Goal: Transaction & Acquisition: Purchase product/service

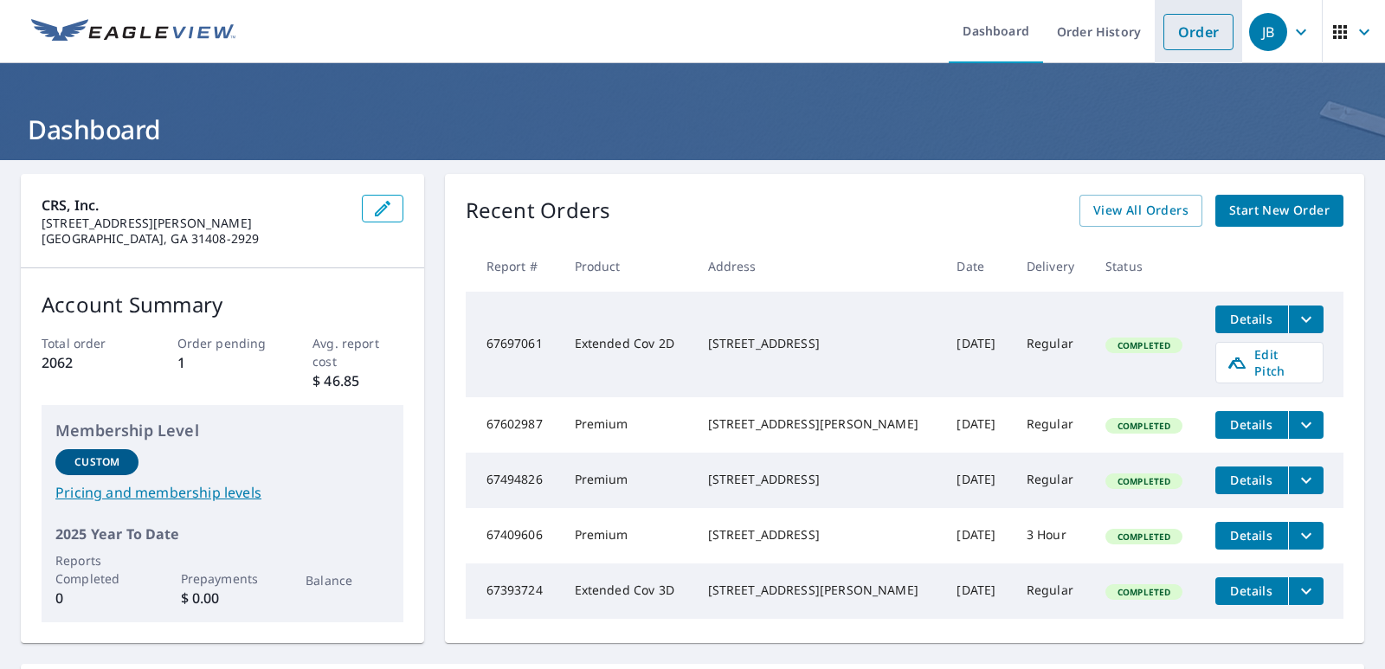
click at [1192, 31] on link "Order" at bounding box center [1198, 32] width 70 height 36
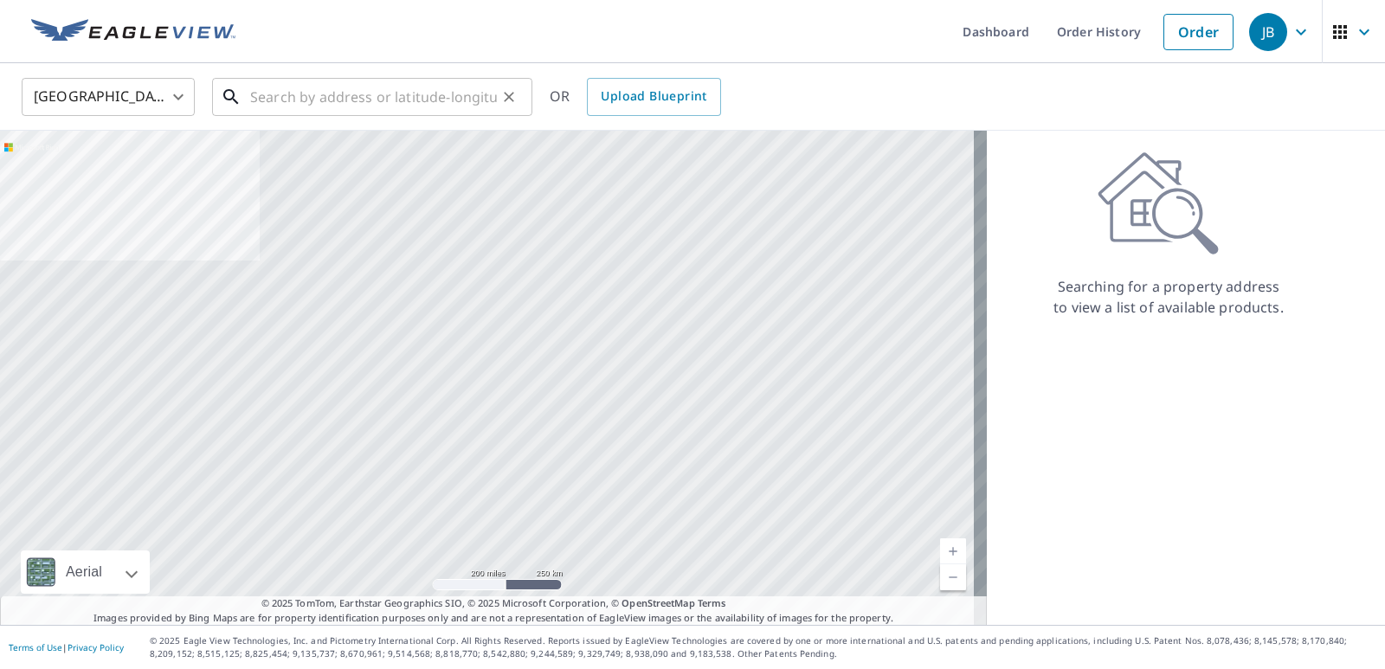
click at [287, 98] on input "text" at bounding box center [373, 97] width 247 height 48
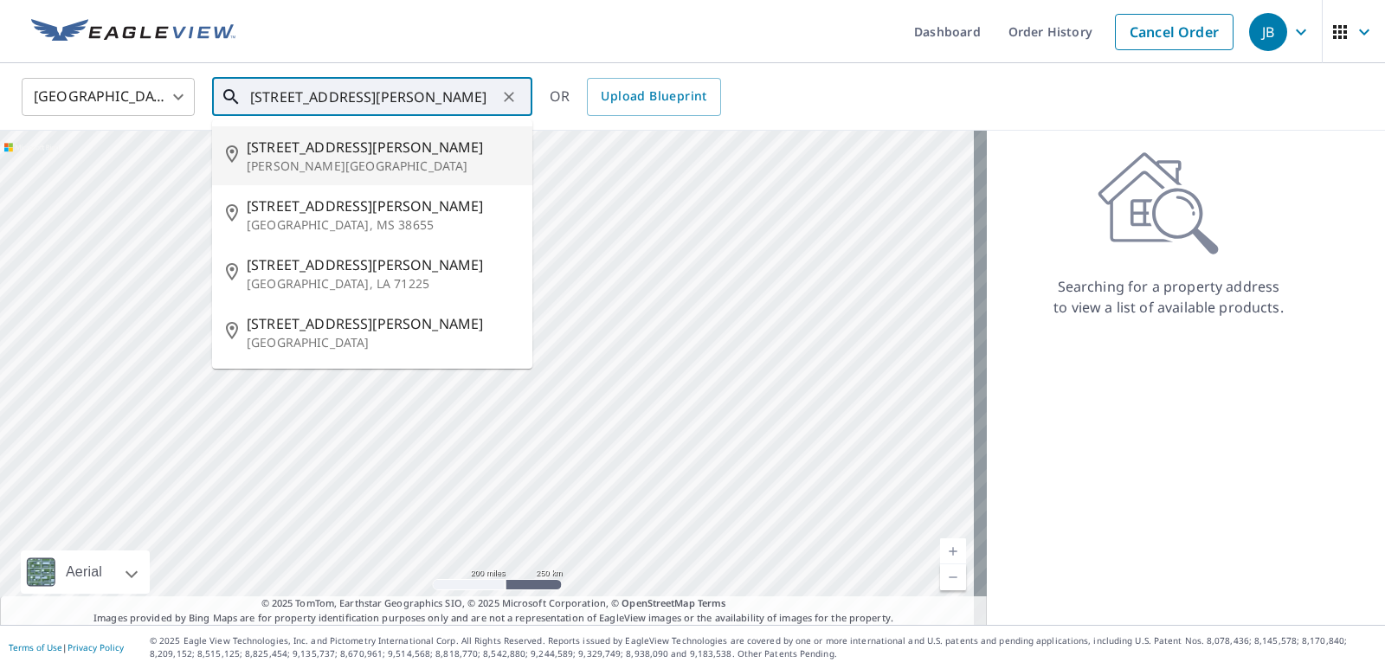
click at [287, 157] on p "[PERSON_NAME][GEOGRAPHIC_DATA]" at bounding box center [383, 165] width 272 height 17
type input "[STREET_ADDRESS][PERSON_NAME][PERSON_NAME]"
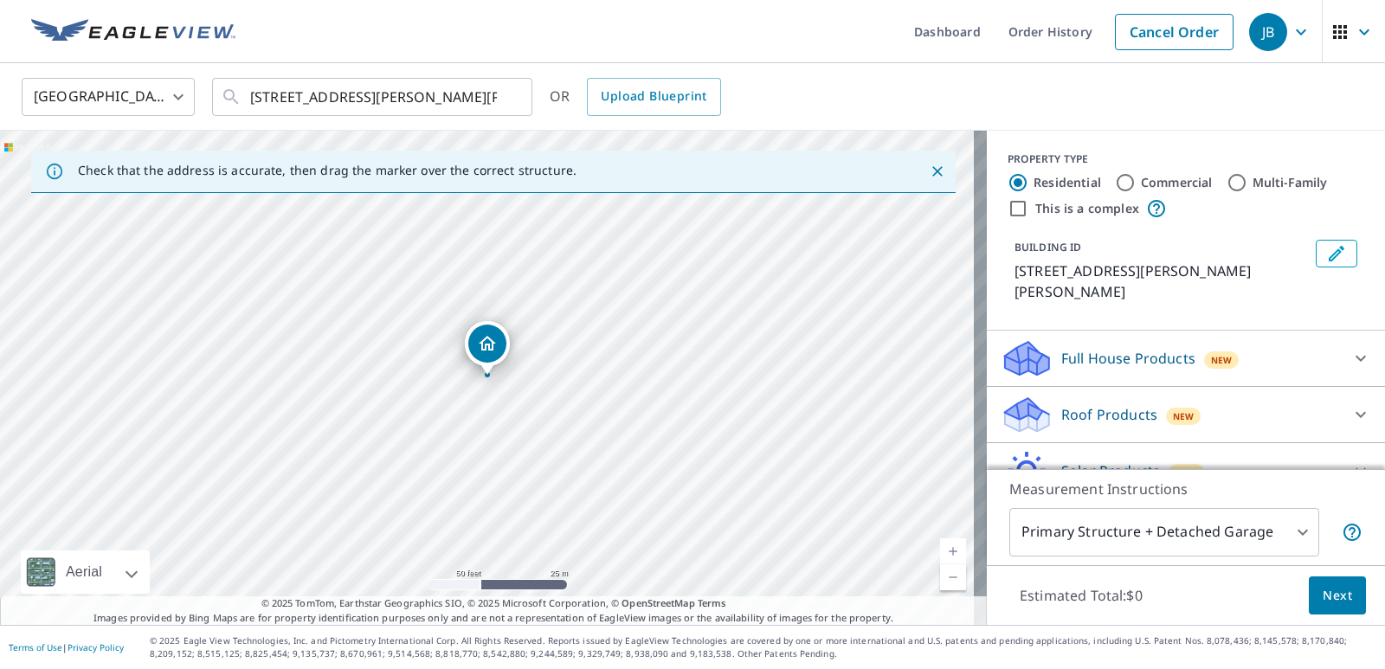
click at [1118, 404] on p "Roof Products" at bounding box center [1109, 414] width 96 height 21
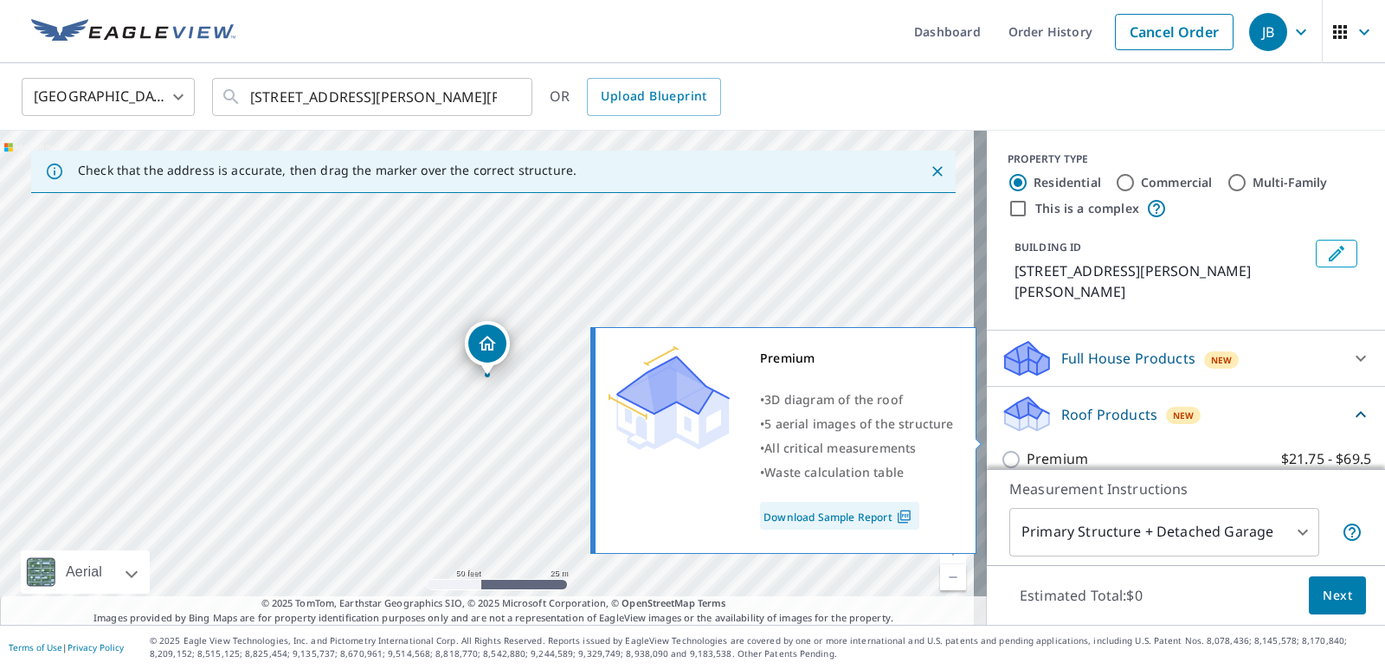
click at [1001, 449] on input "Premium $21.75 - $69.5" at bounding box center [1013, 459] width 26 height 21
checkbox input "true"
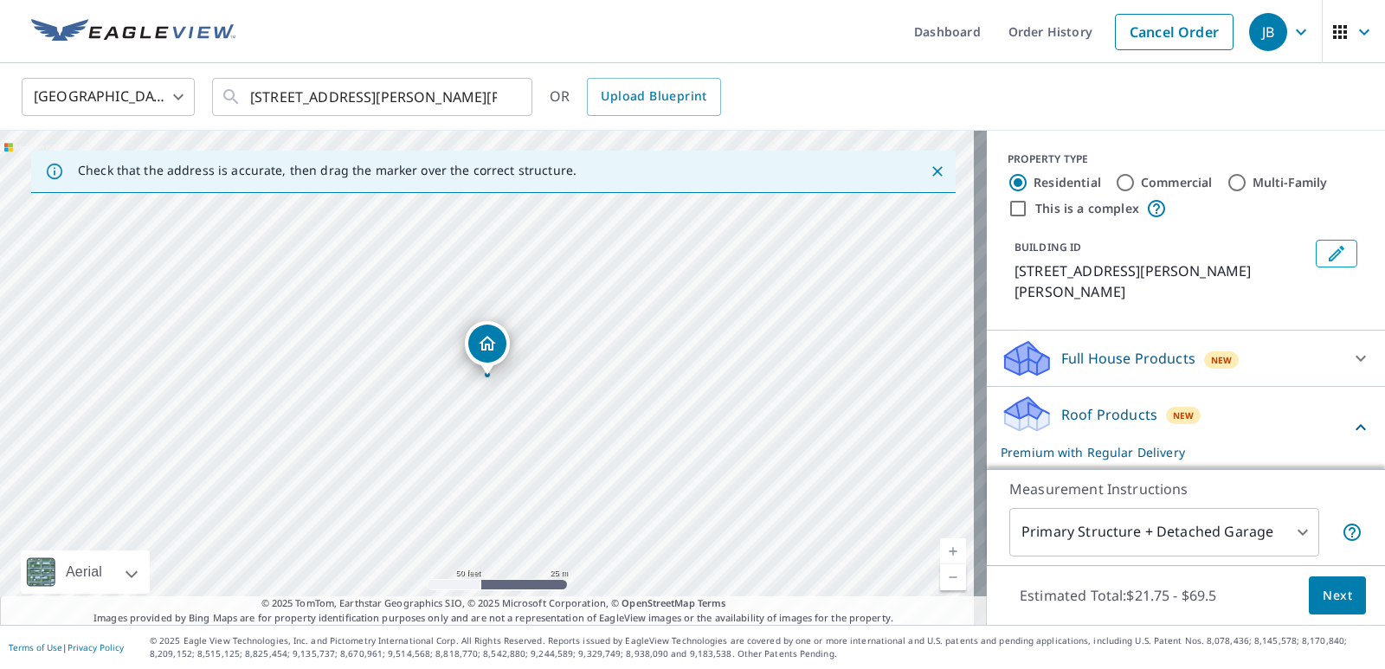
click at [1322, 599] on span "Next" at bounding box center [1336, 596] width 29 height 22
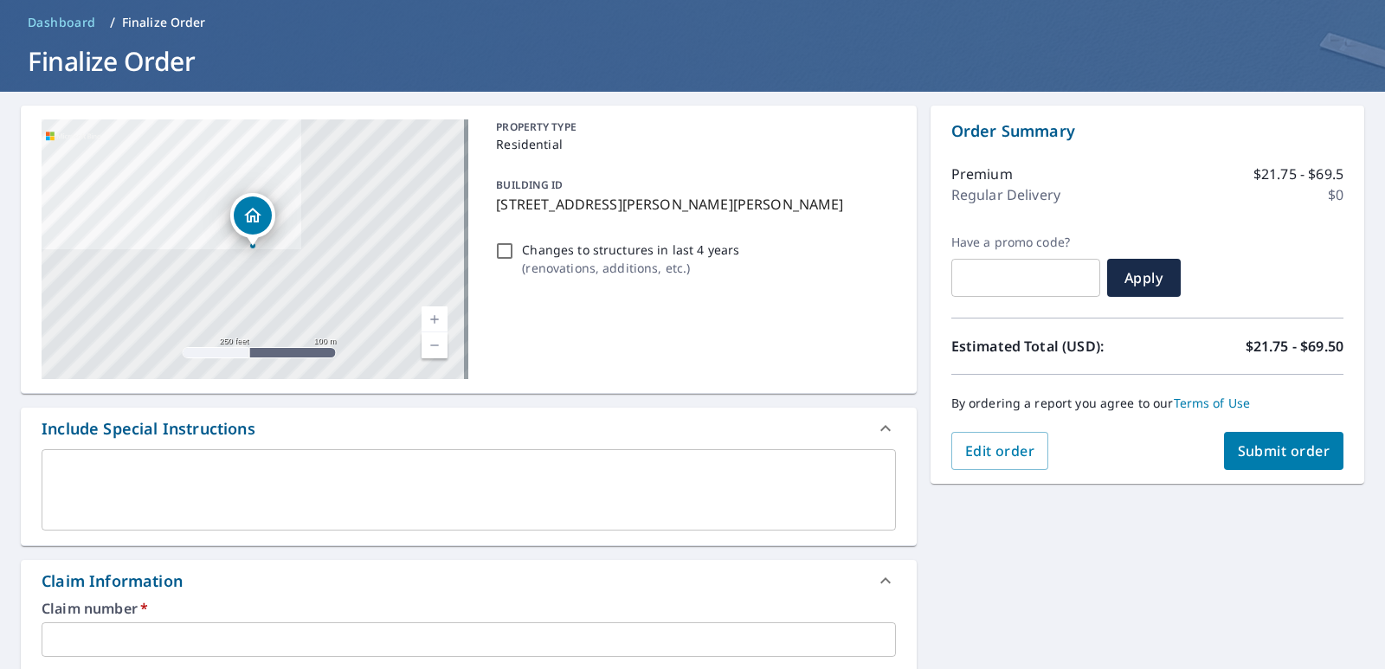
scroll to position [173, 0]
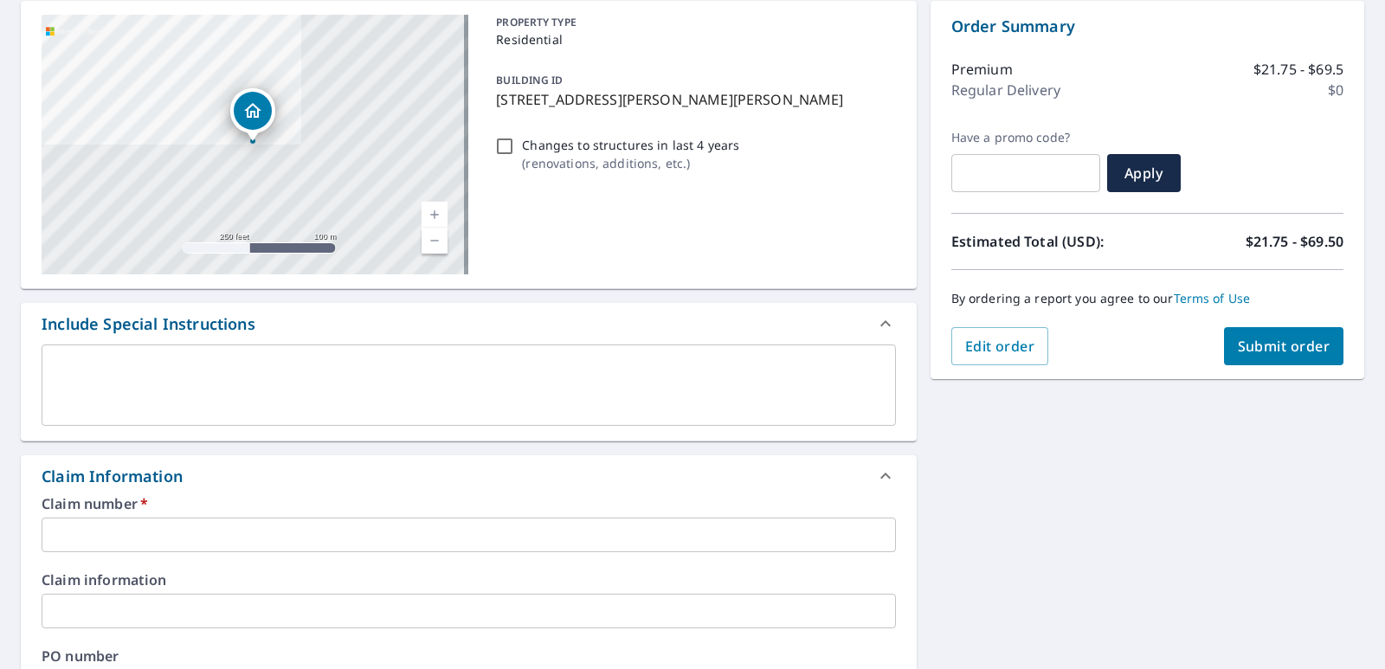
click at [132, 529] on input "text" at bounding box center [469, 534] width 854 height 35
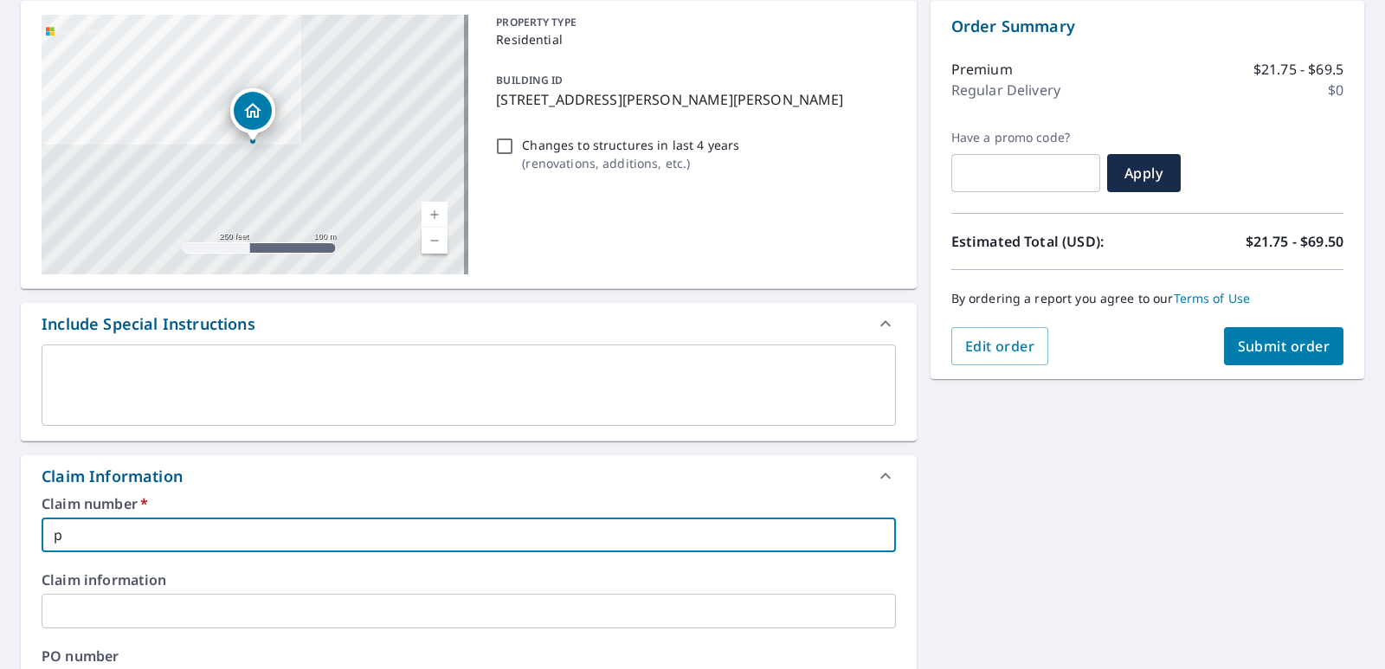
type input "p"
checkbox input "true"
type input "pa"
checkbox input "true"
type input "pat"
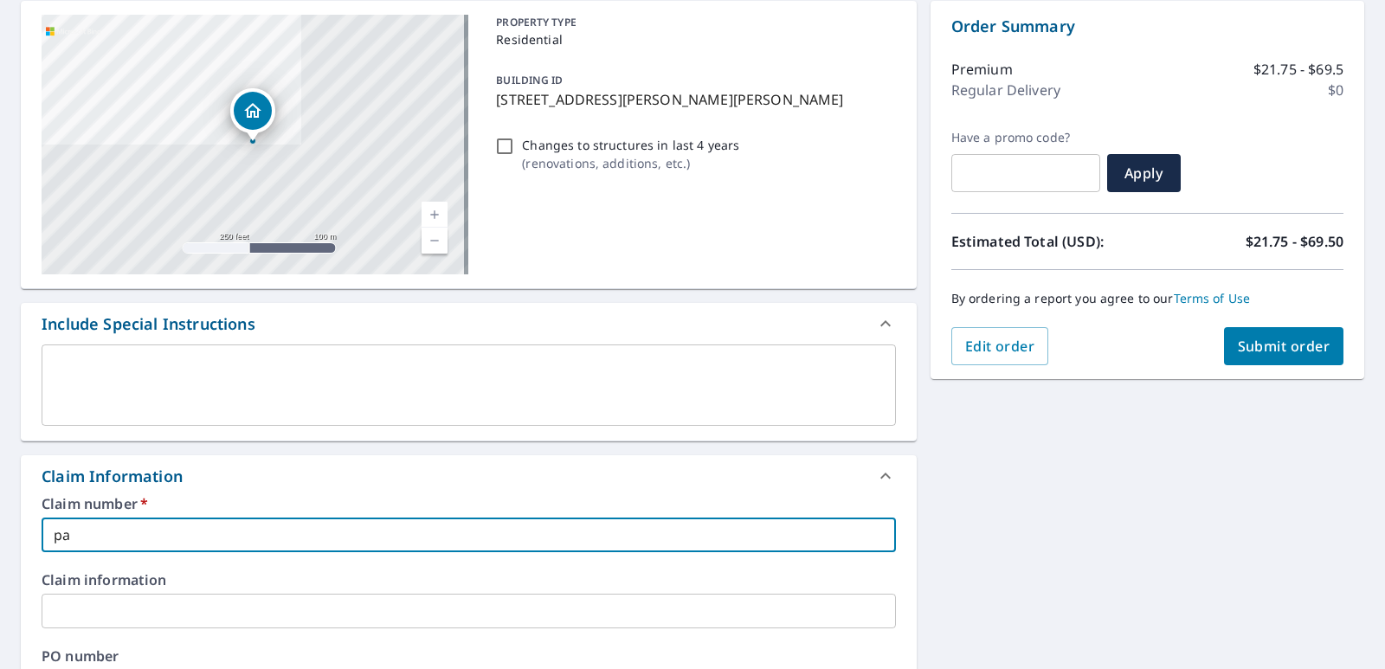
checkbox input "true"
type input "patr"
checkbox input "true"
type input "patri"
checkbox input "true"
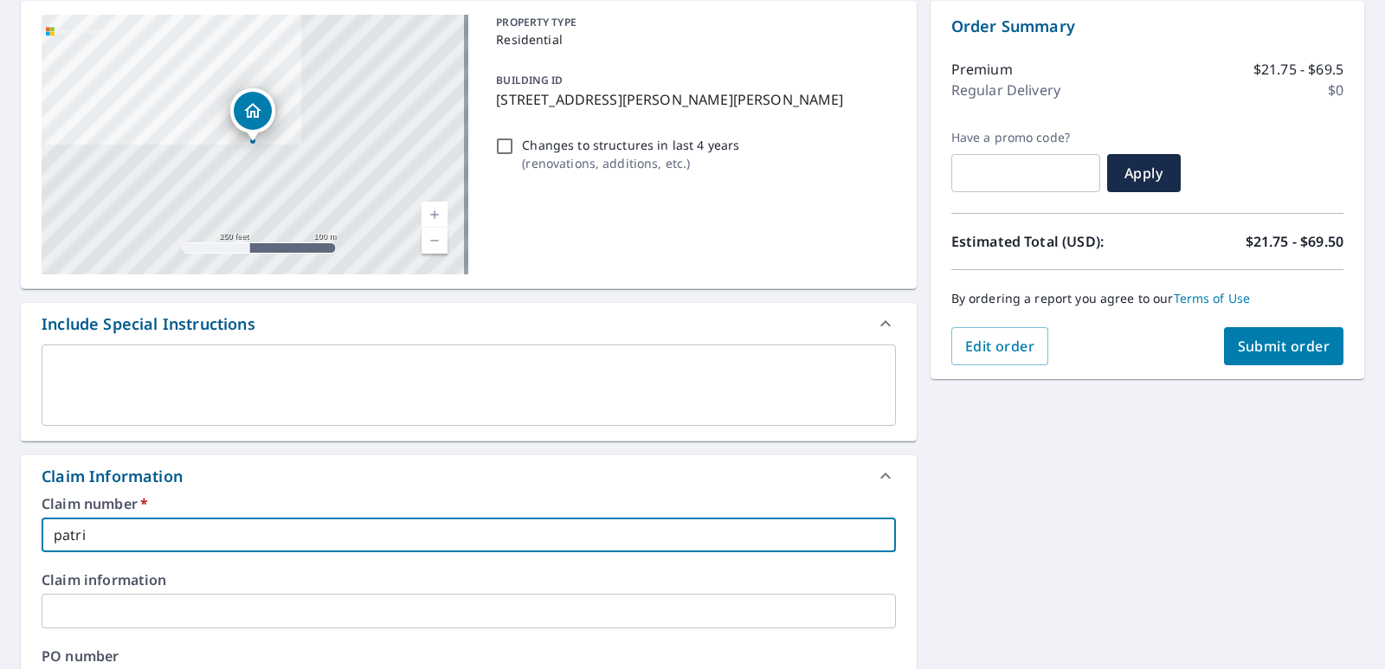
type input "patric"
checkbox input "true"
type input "[PERSON_NAME]"
checkbox input "true"
type input "[PERSON_NAME]"
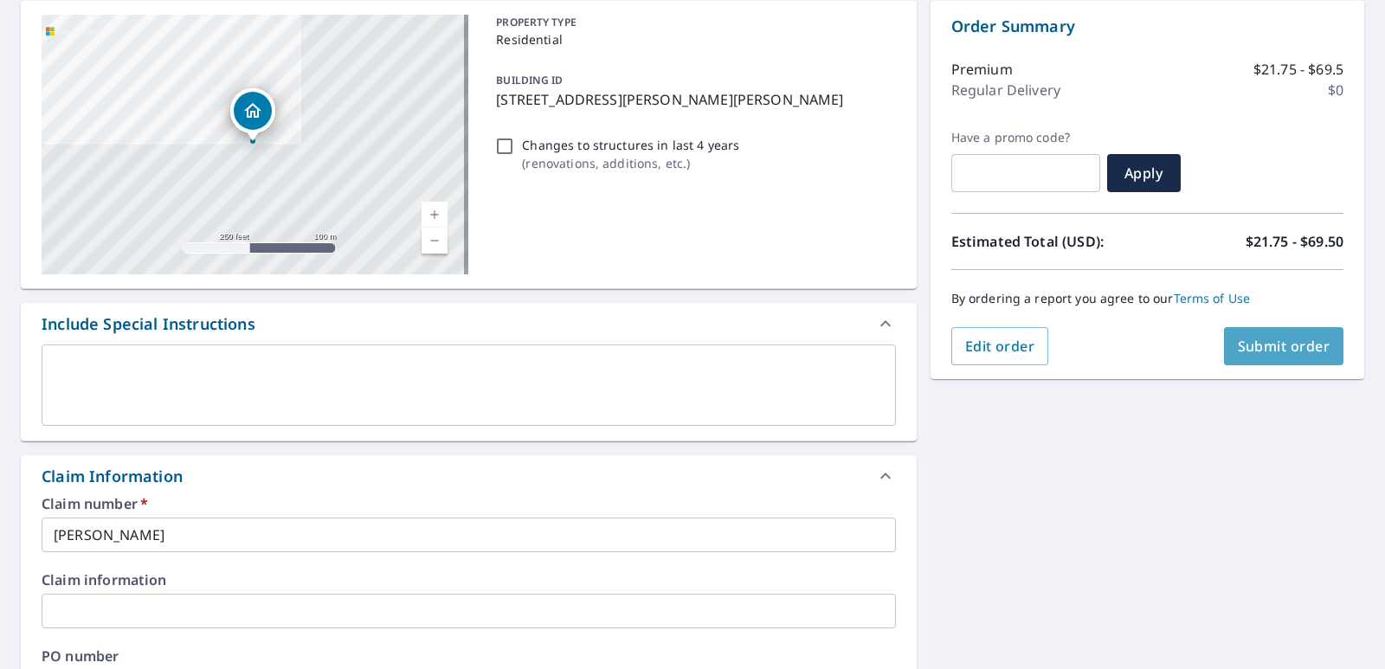
click at [1241, 346] on span "Submit order" at bounding box center [1283, 346] width 93 height 19
checkbox input "true"
